Goal: Information Seeking & Learning: Learn about a topic

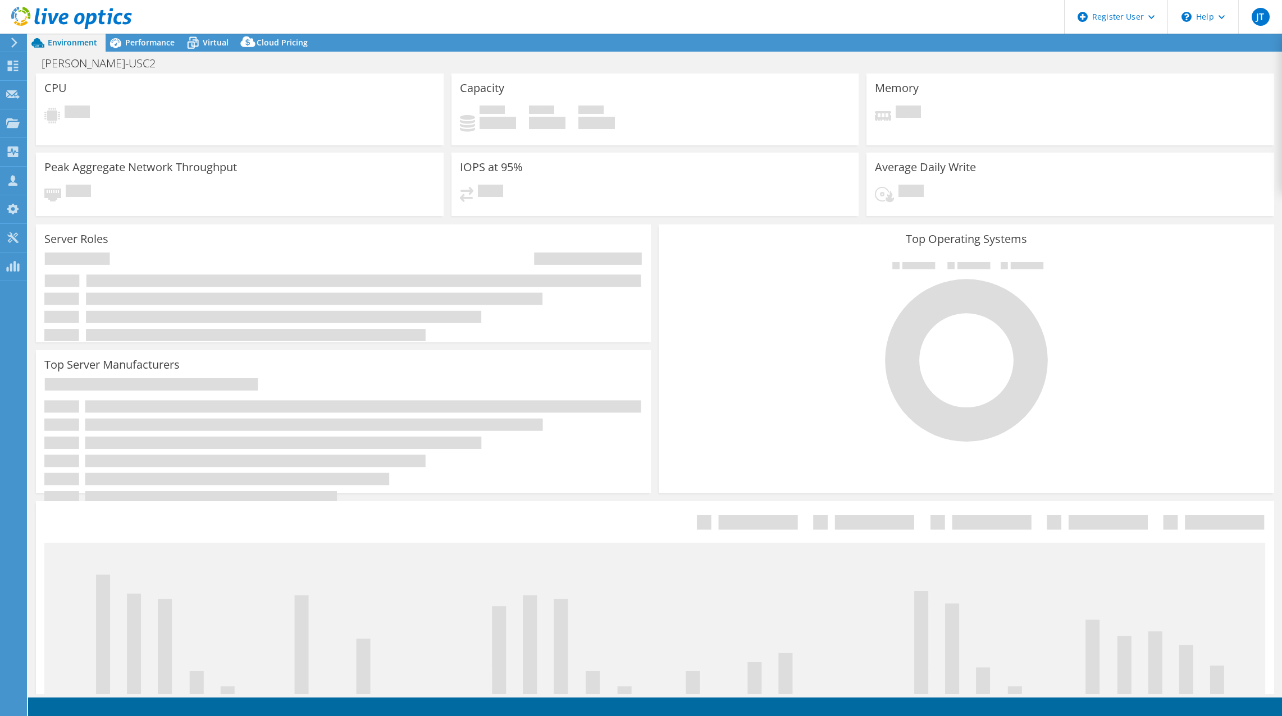
select select "USD"
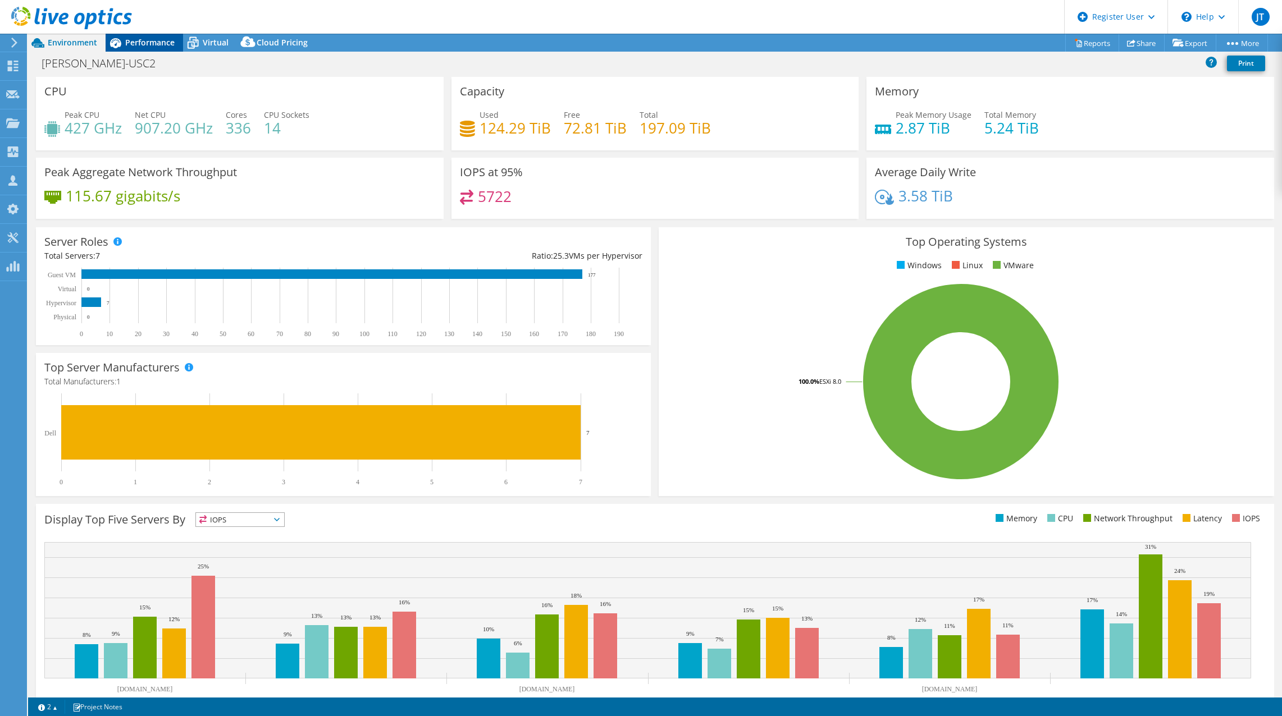
click at [157, 44] on span "Performance" at bounding box center [149, 42] width 49 height 11
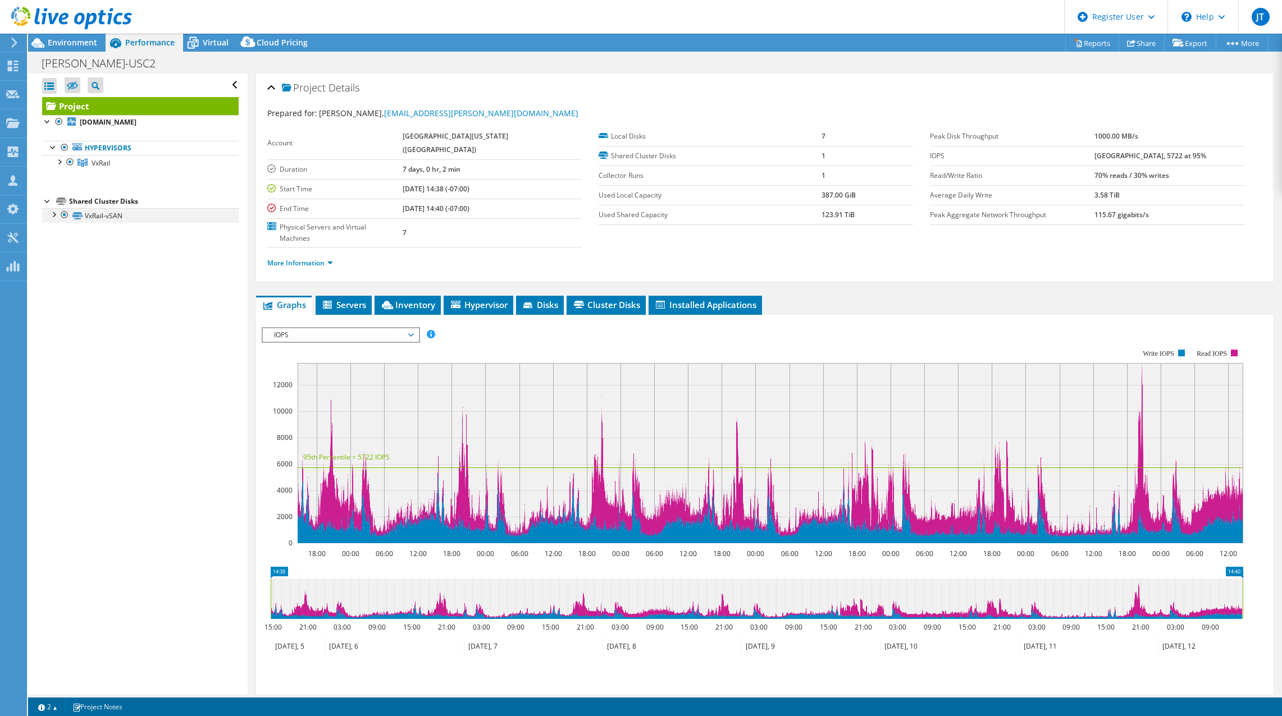
click at [51, 216] on div at bounding box center [53, 213] width 11 height 11
click at [45, 125] on div at bounding box center [47, 120] width 11 height 11
click at [547, 299] on span "Disks" at bounding box center [540, 304] width 36 height 11
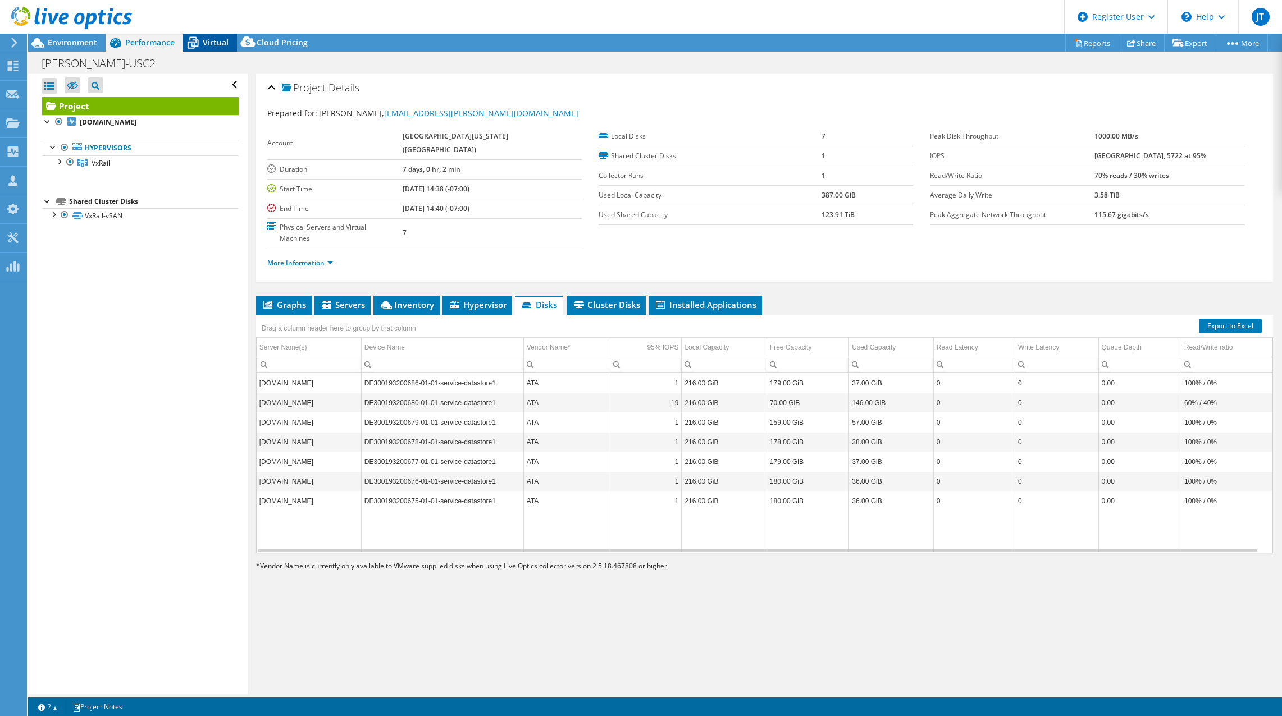
click at [214, 43] on span "Virtual" at bounding box center [216, 42] width 26 height 11
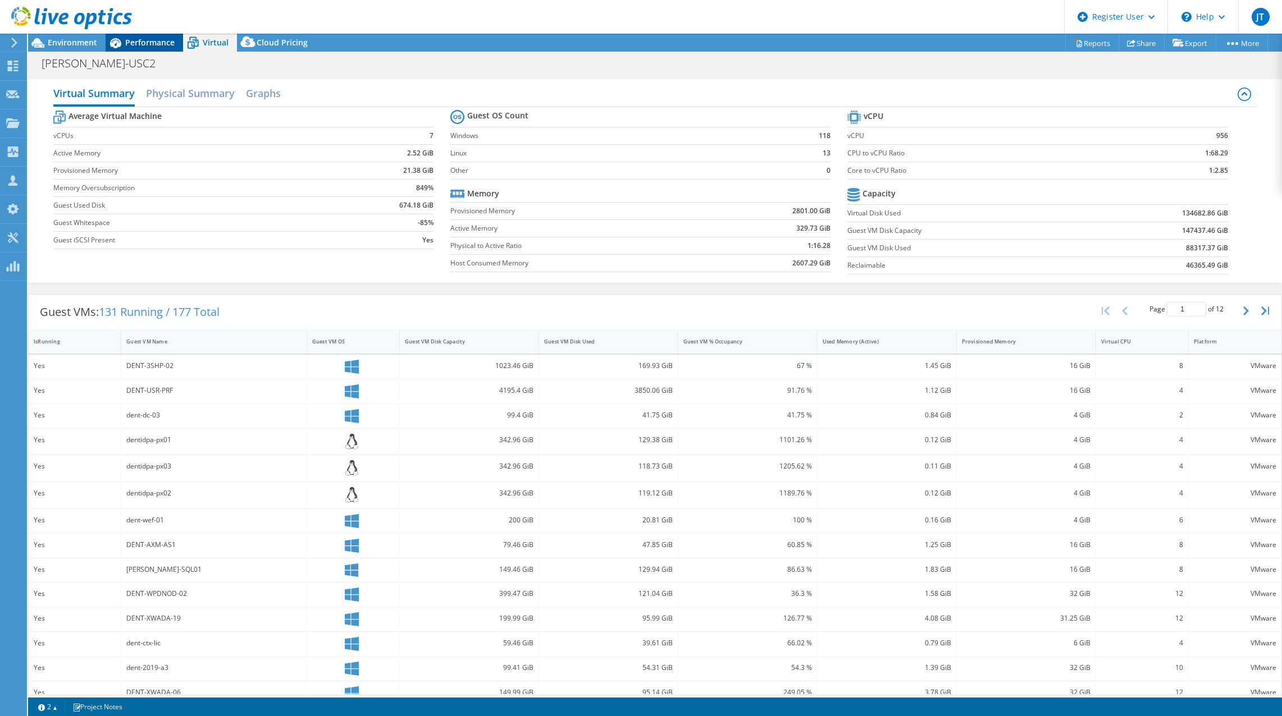
click at [141, 43] on span "Performance" at bounding box center [149, 42] width 49 height 11
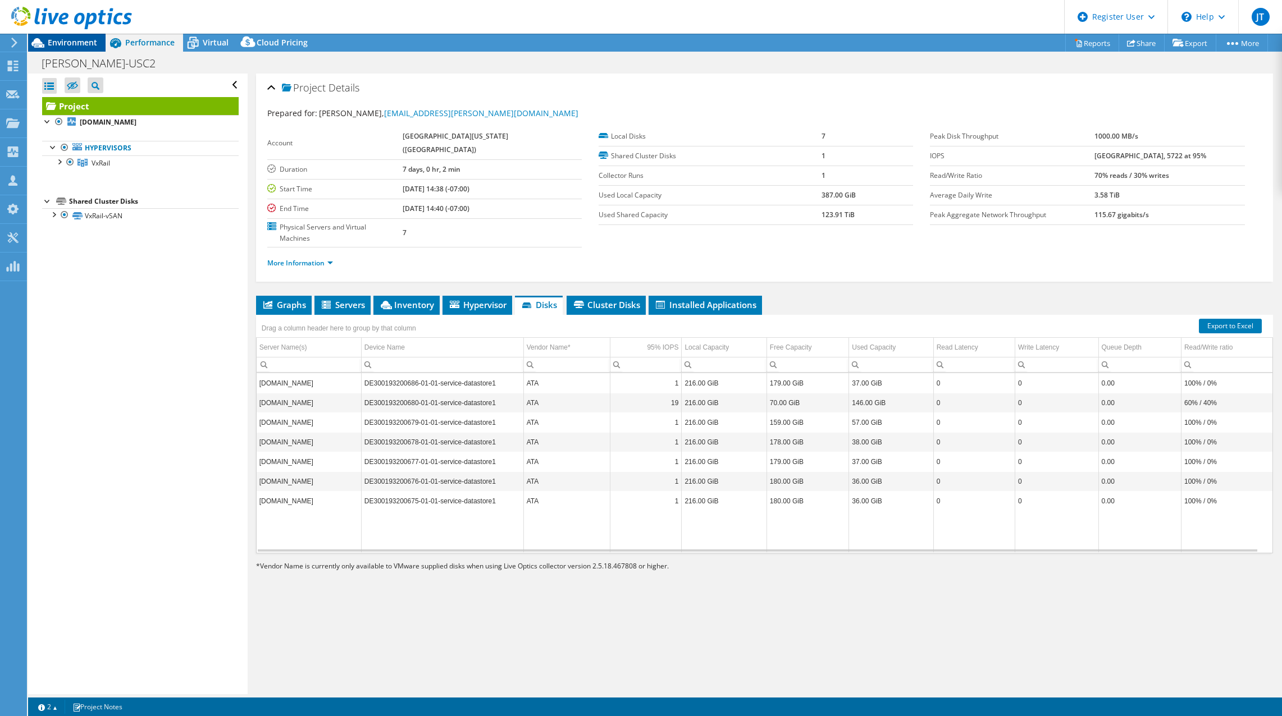
click at [66, 41] on span "Environment" at bounding box center [72, 42] width 49 height 11
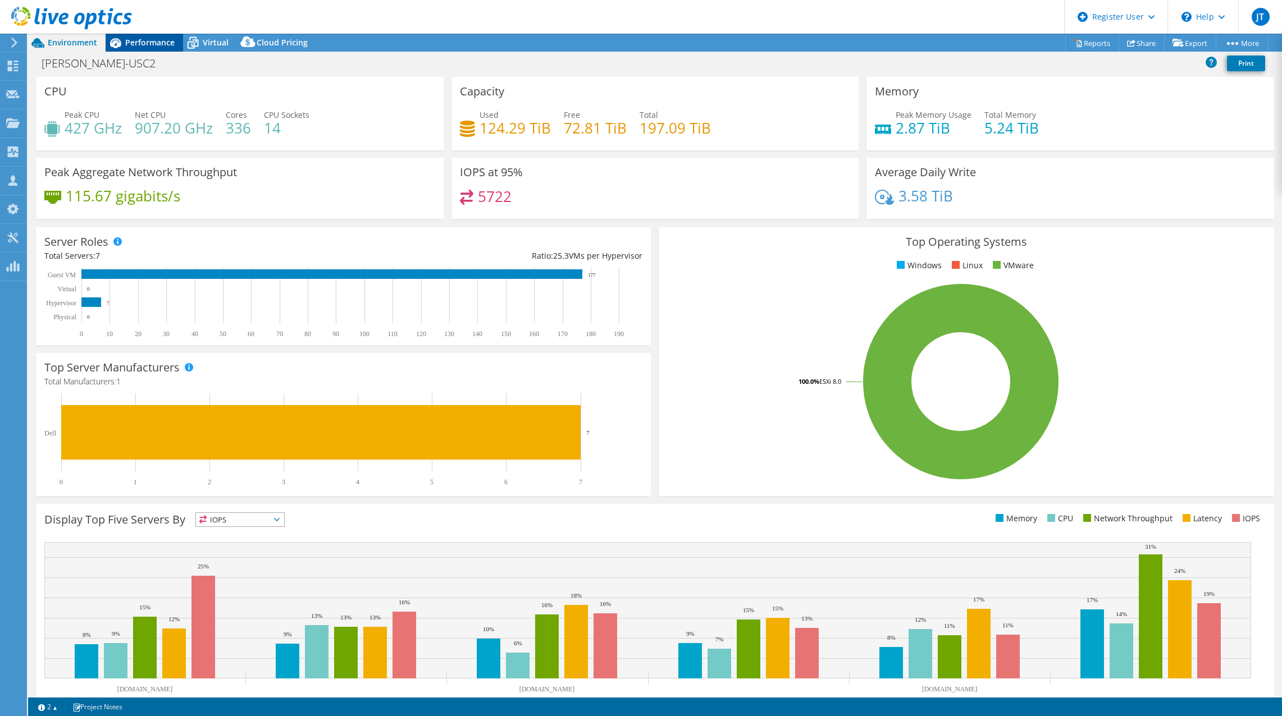
click at [153, 44] on span "Performance" at bounding box center [149, 42] width 49 height 11
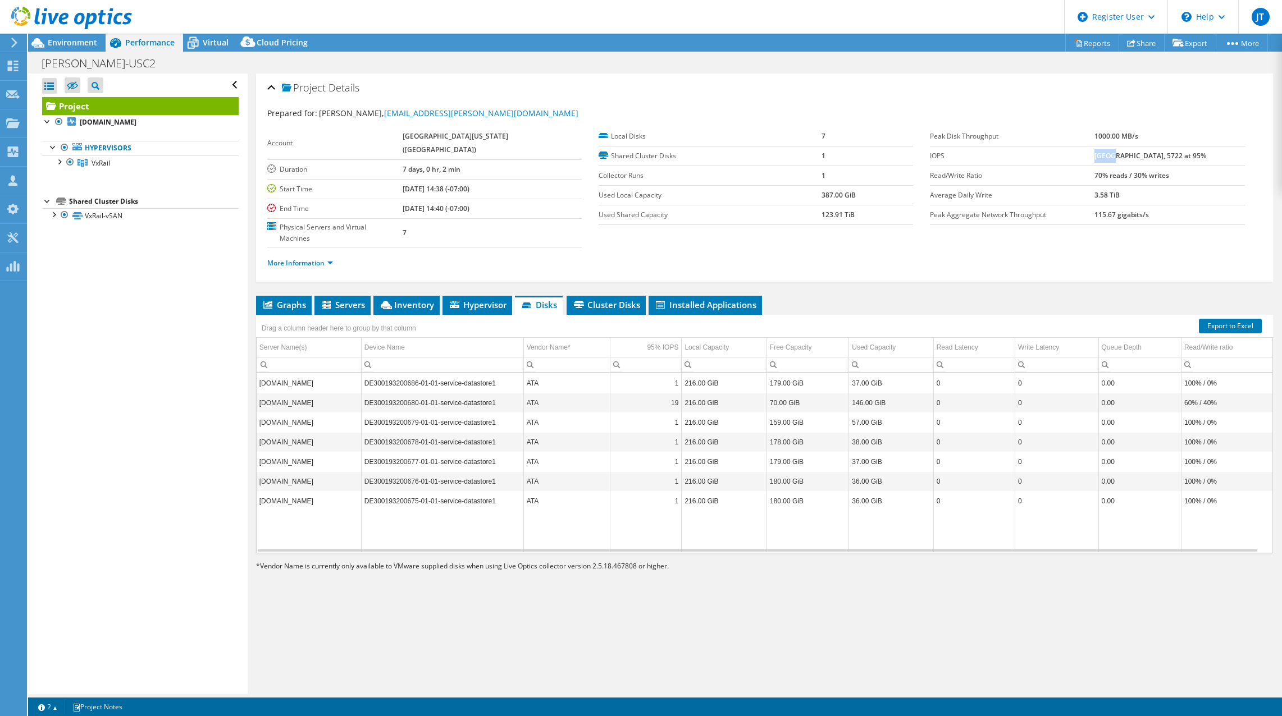
drag, startPoint x: 1106, startPoint y: 157, endPoint x: 1126, endPoint y: 158, distance: 20.2
click at [1126, 158] on b "[GEOGRAPHIC_DATA], 5722 at 95%" at bounding box center [1150, 156] width 112 height 10
drag, startPoint x: 926, startPoint y: 216, endPoint x: 1042, endPoint y: 220, distance: 115.8
click at [1042, 220] on label "Peak Aggregate Network Throughput" at bounding box center [1012, 214] width 164 height 11
drag, startPoint x: 1106, startPoint y: 159, endPoint x: 1124, endPoint y: 161, distance: 18.6
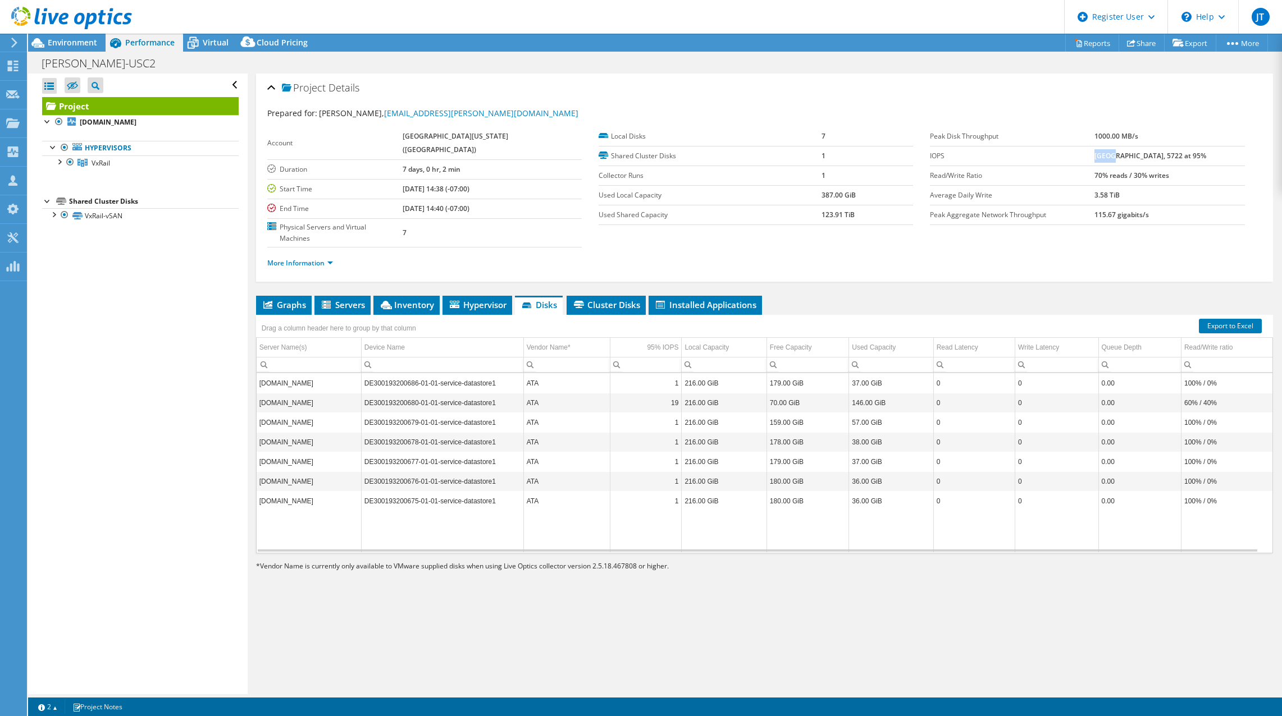
click at [1124, 161] on td "[GEOGRAPHIC_DATA], 5722 at 95%" at bounding box center [1169, 156] width 150 height 20
click at [282, 296] on li "Graphs" at bounding box center [284, 305] width 56 height 19
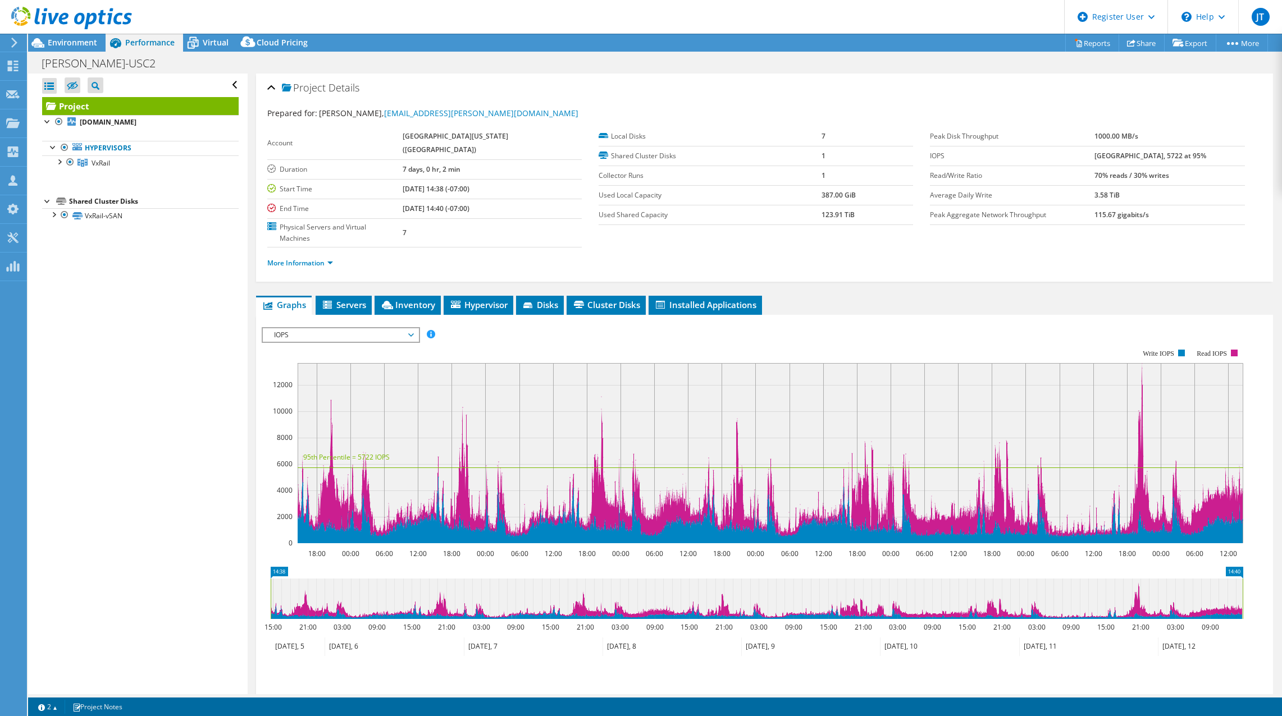
click at [1141, 363] on rect at bounding box center [771, 453] width 946 height 180
click at [411, 328] on span "IOPS" at bounding box center [340, 334] width 144 height 13
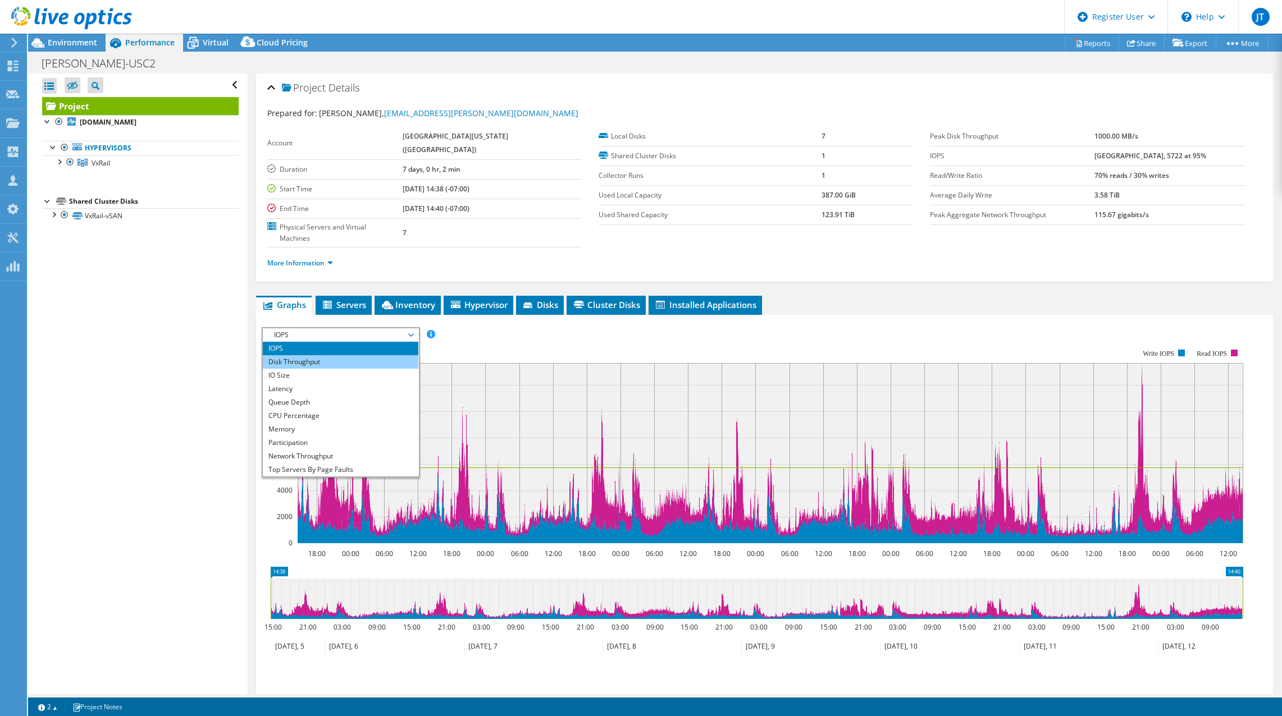
click at [357, 355] on li "Disk Throughput" at bounding box center [341, 361] width 156 height 13
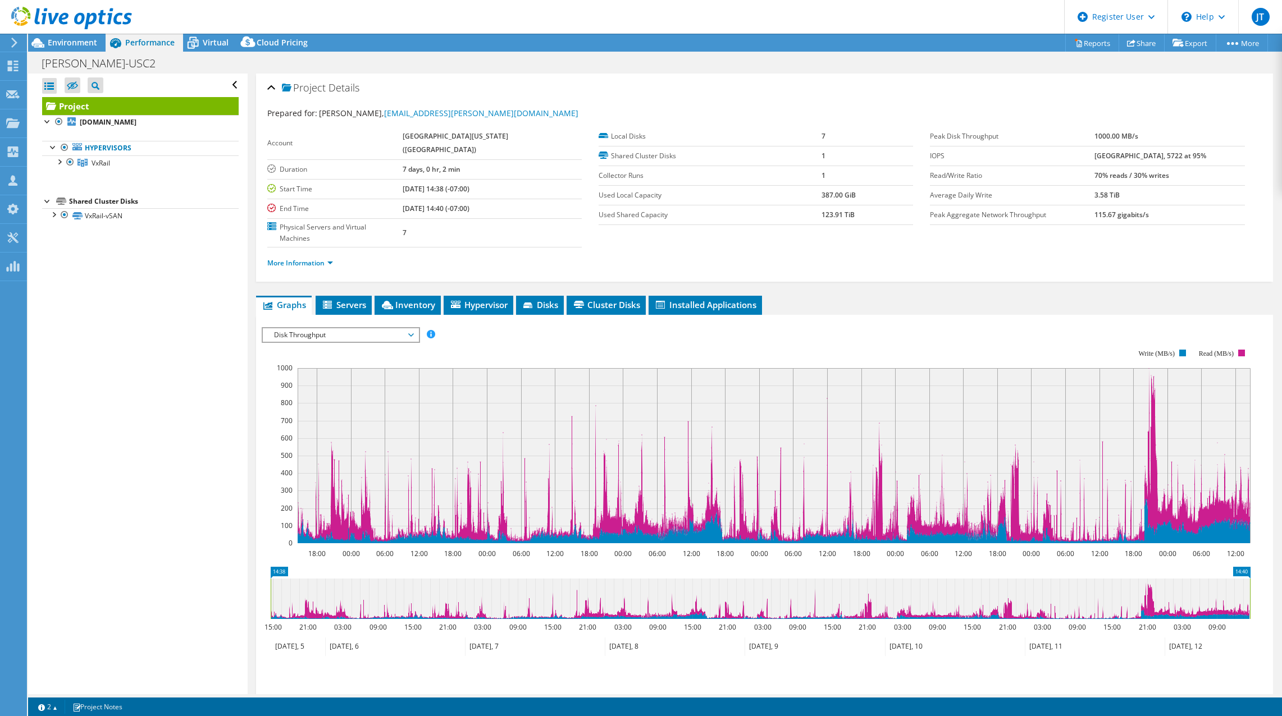
click at [417, 328] on span "Disk Throughput" at bounding box center [341, 334] width 156 height 13
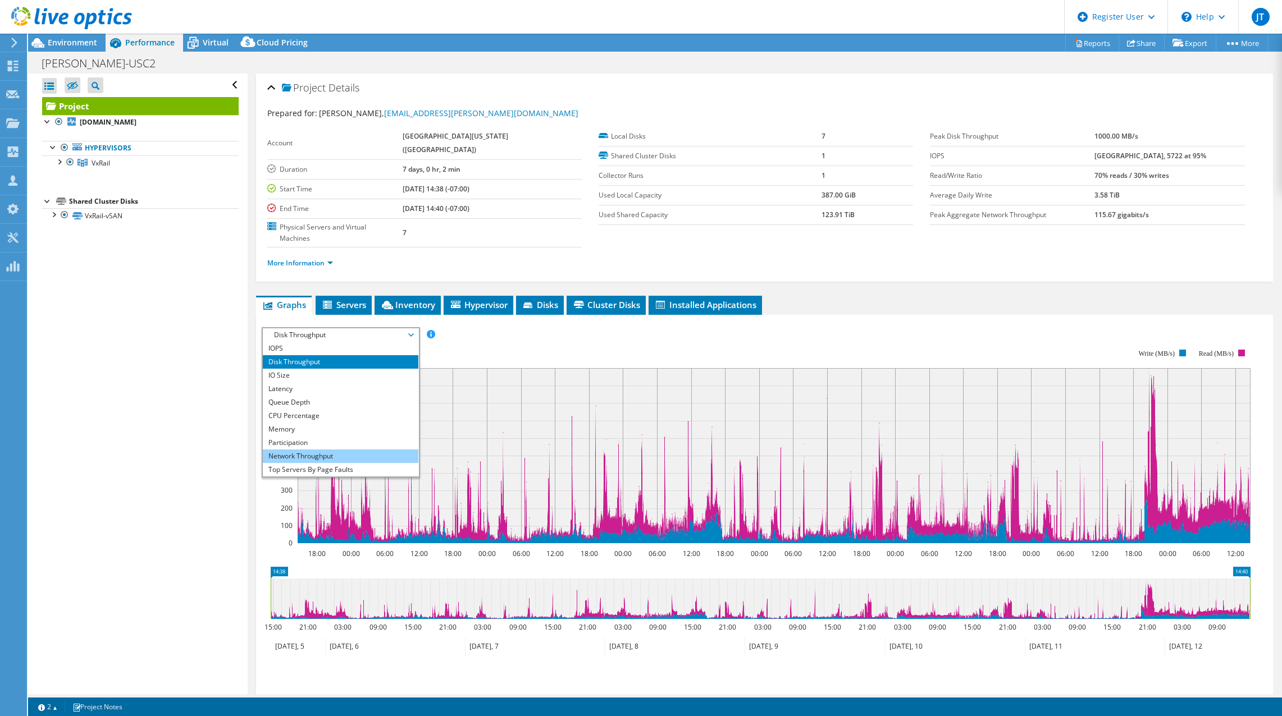
click at [342, 450] on li "Network Throughput" at bounding box center [341, 456] width 156 height 13
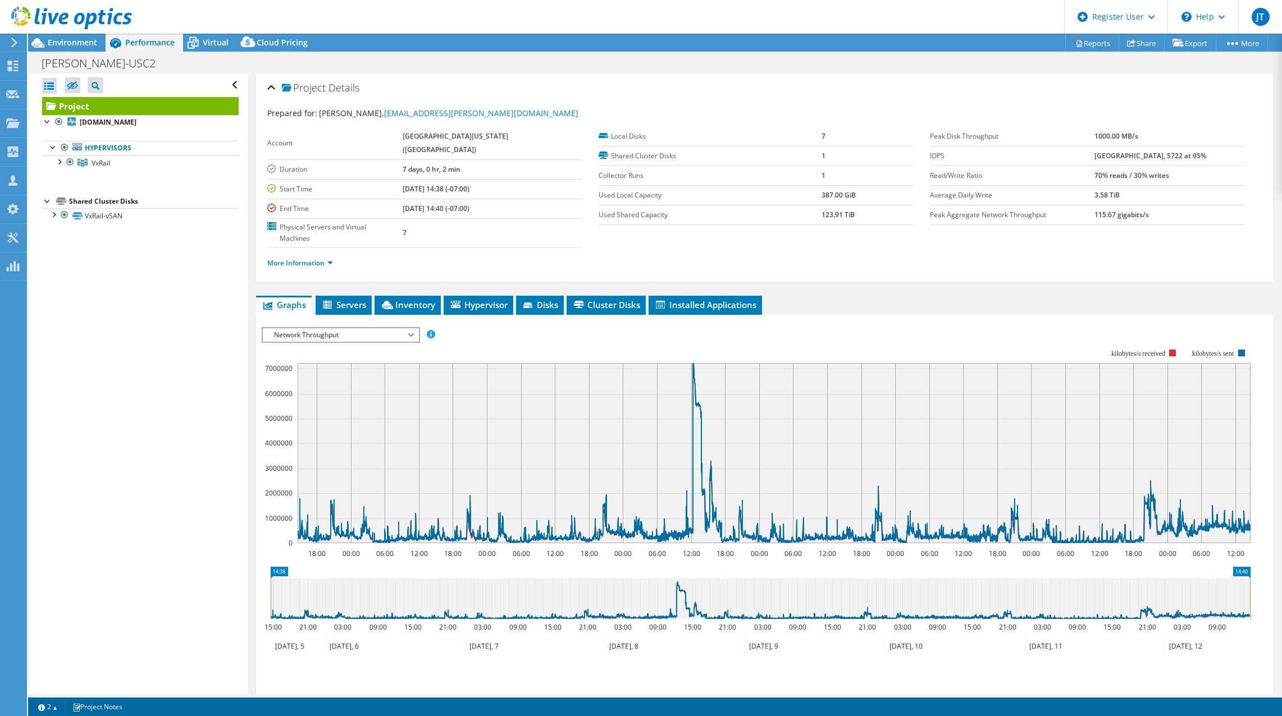
click at [1114, 138] on b "1000.00 MB/s" at bounding box center [1116, 136] width 44 height 10
drag, startPoint x: 931, startPoint y: 221, endPoint x: 1040, endPoint y: 217, distance: 109.0
click at [1040, 217] on td "Peak Aggregate Network Throughput" at bounding box center [1012, 215] width 164 height 20
drag, startPoint x: 1040, startPoint y: 217, endPoint x: 973, endPoint y: 231, distance: 68.8
click at [982, 223] on td "Peak Aggregate Network Throughput" at bounding box center [1012, 215] width 164 height 20
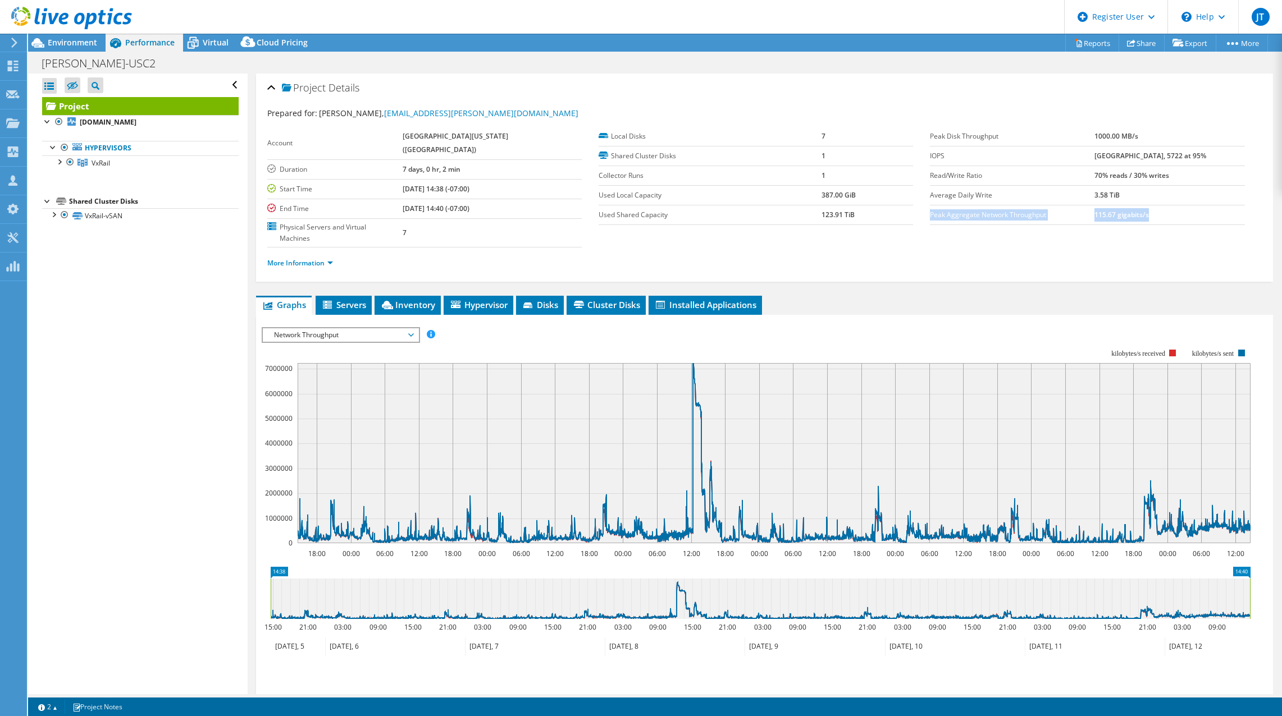
drag, startPoint x: 925, startPoint y: 217, endPoint x: 1181, endPoint y: 220, distance: 256.1
click at [1181, 220] on tr "Peak Aggregate Network Throughput 115.67 gigabits/s" at bounding box center [1087, 215] width 314 height 20
click at [956, 254] on ul "More Information" at bounding box center [764, 261] width 994 height 15
drag, startPoint x: 925, startPoint y: 217, endPoint x: 1042, endPoint y: 216, distance: 116.8
click at [1042, 216] on label "Peak Aggregate Network Throughput" at bounding box center [1012, 214] width 164 height 11
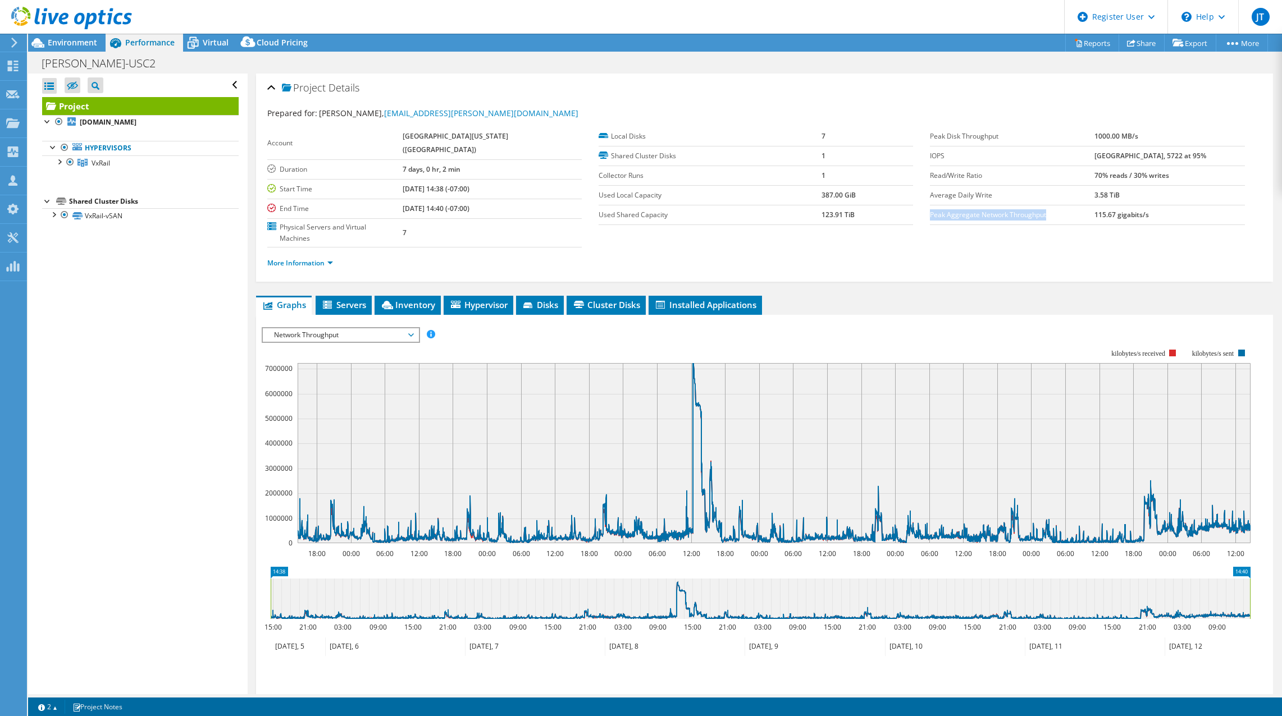
copy label "Peak Aggregate Network Throughput"
click at [1115, 223] on td "115.67 gigabits/s" at bounding box center [1169, 215] width 150 height 20
click at [68, 42] on span "Environment" at bounding box center [72, 42] width 49 height 11
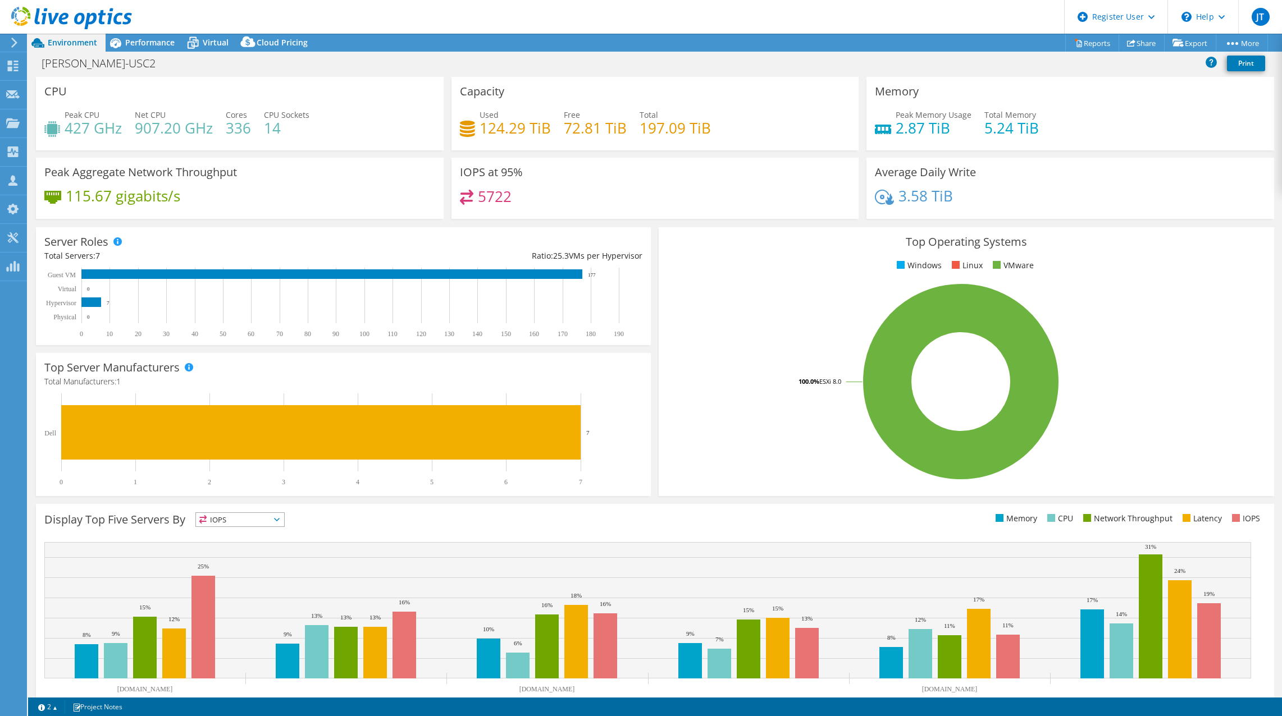
click at [276, 517] on span "IOPS" at bounding box center [240, 519] width 88 height 13
click at [254, 582] on li "Network Throughput" at bounding box center [240, 582] width 88 height 16
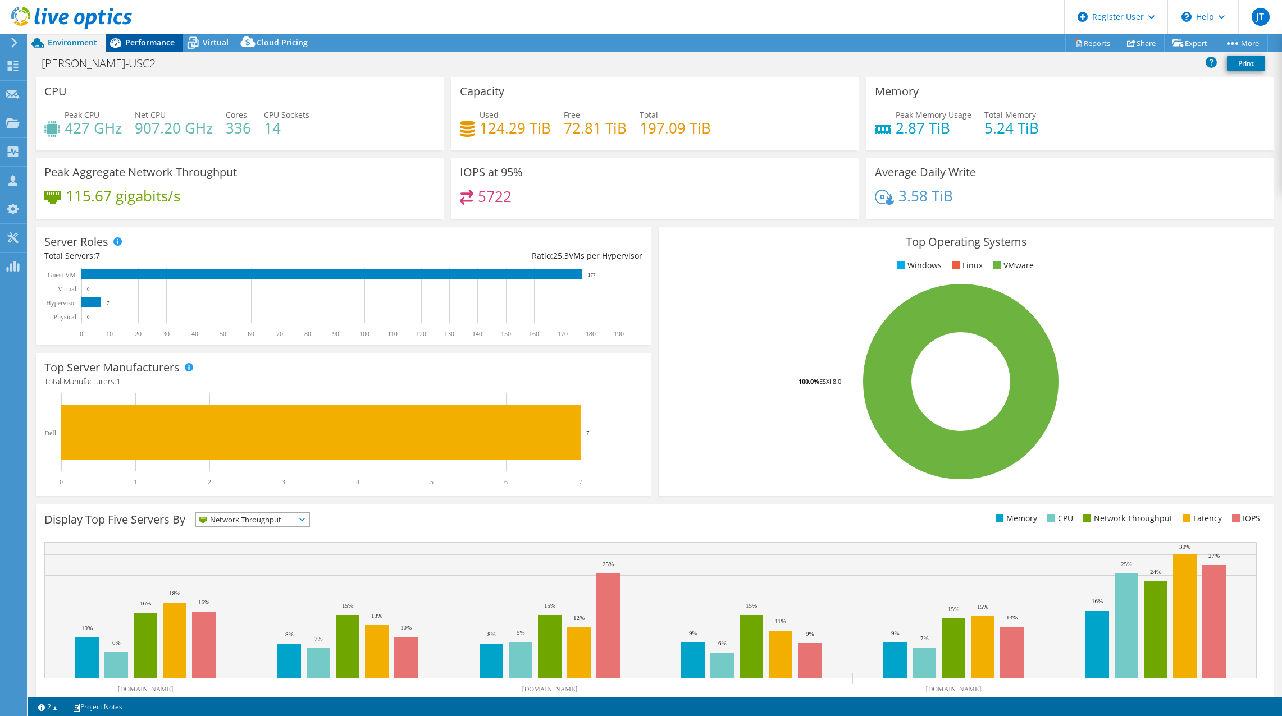
click at [138, 42] on span "Performance" at bounding box center [149, 42] width 49 height 11
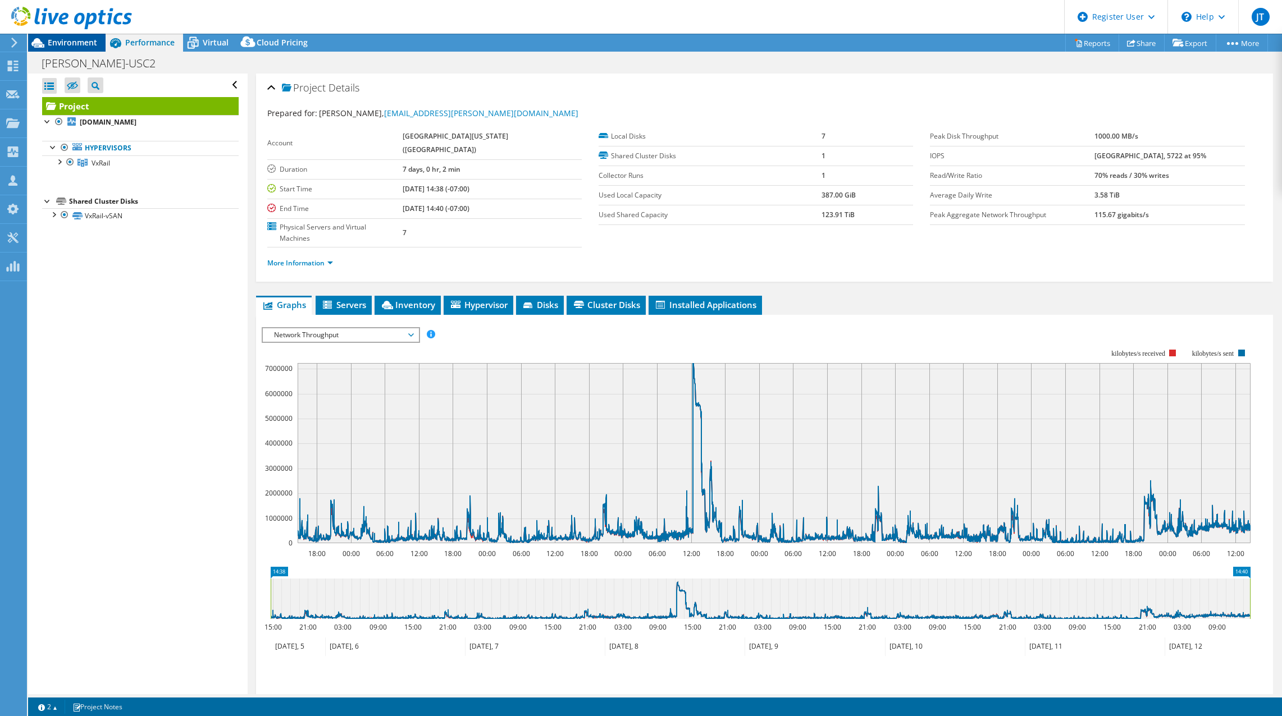
click at [92, 45] on span "Environment" at bounding box center [72, 42] width 49 height 11
